Goal: Obtain resource: Obtain resource

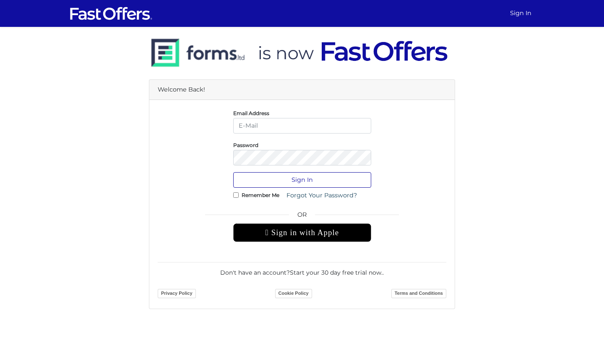
type input "[EMAIL_ADDRESS][DOMAIN_NAME]"
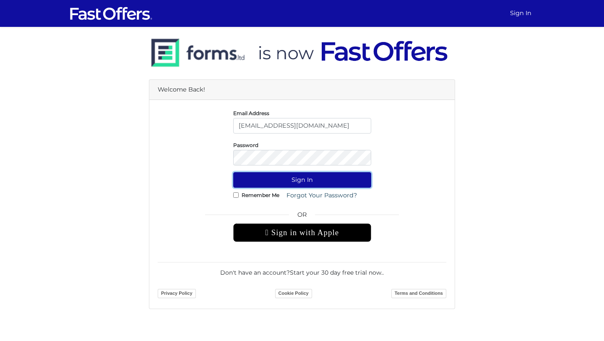
click at [296, 181] on button "Sign In" at bounding box center [302, 180] width 138 height 16
click at [319, 176] on button "Sign In" at bounding box center [302, 180] width 138 height 16
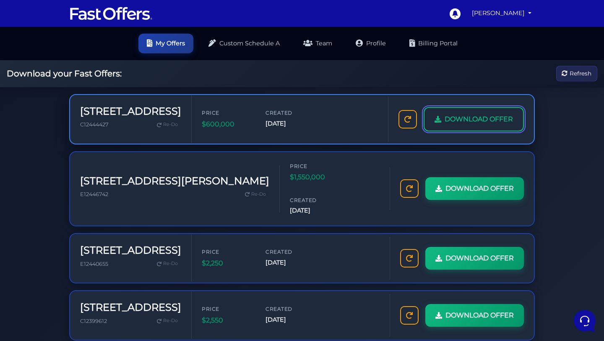
click at [492, 119] on span "DOWNLOAD OFFER" at bounding box center [479, 119] width 68 height 11
